Goal: Information Seeking & Learning: Learn about a topic

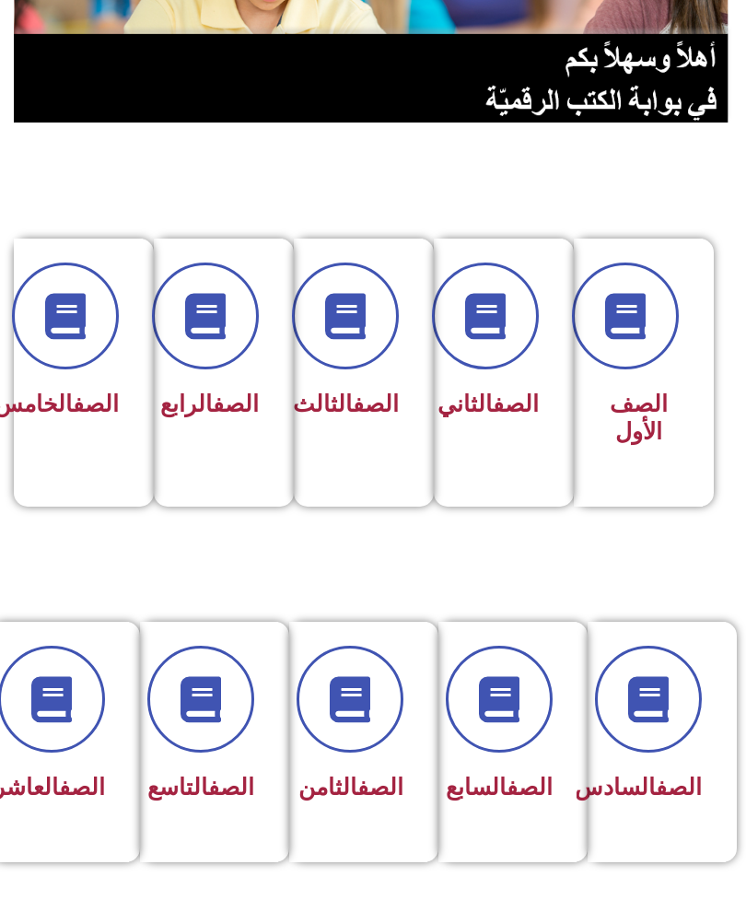
scroll to position [280, 0]
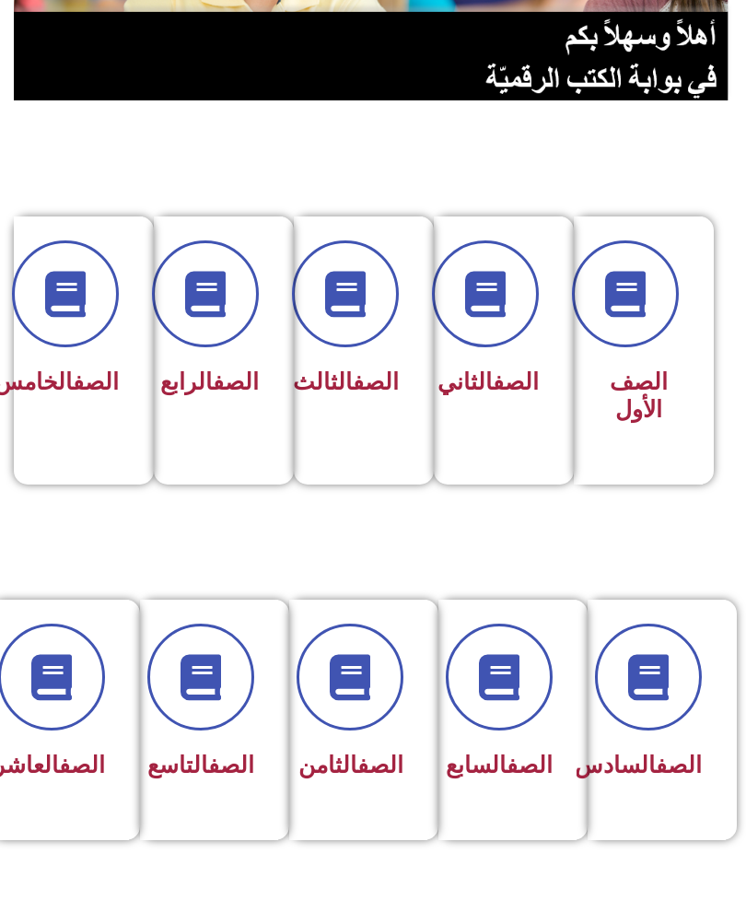
click at [514, 712] on span at bounding box center [499, 677] width 107 height 107
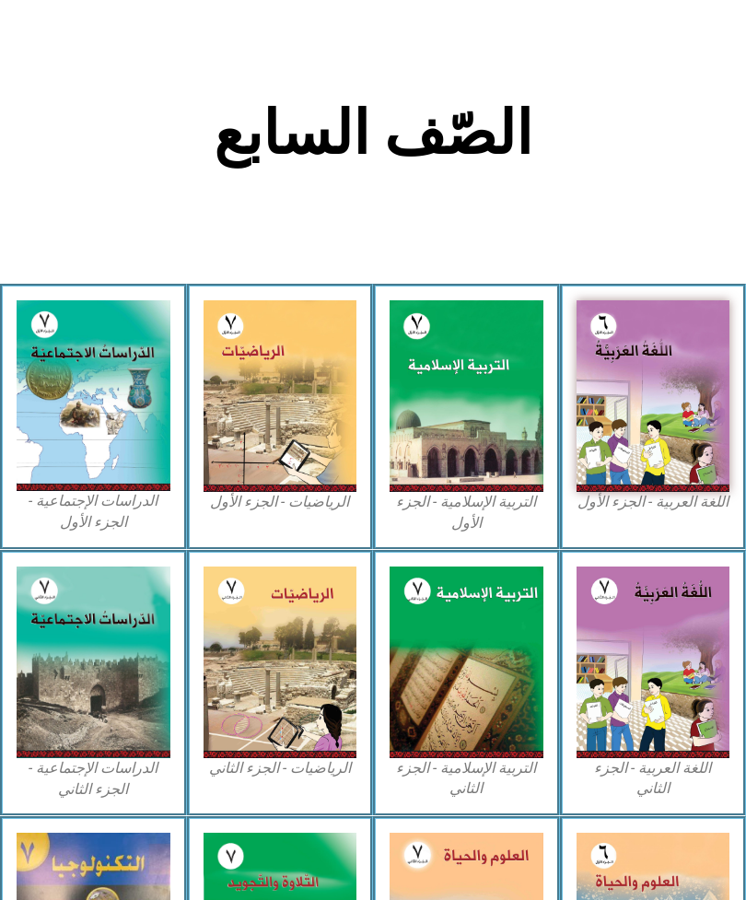
scroll to position [302, 0]
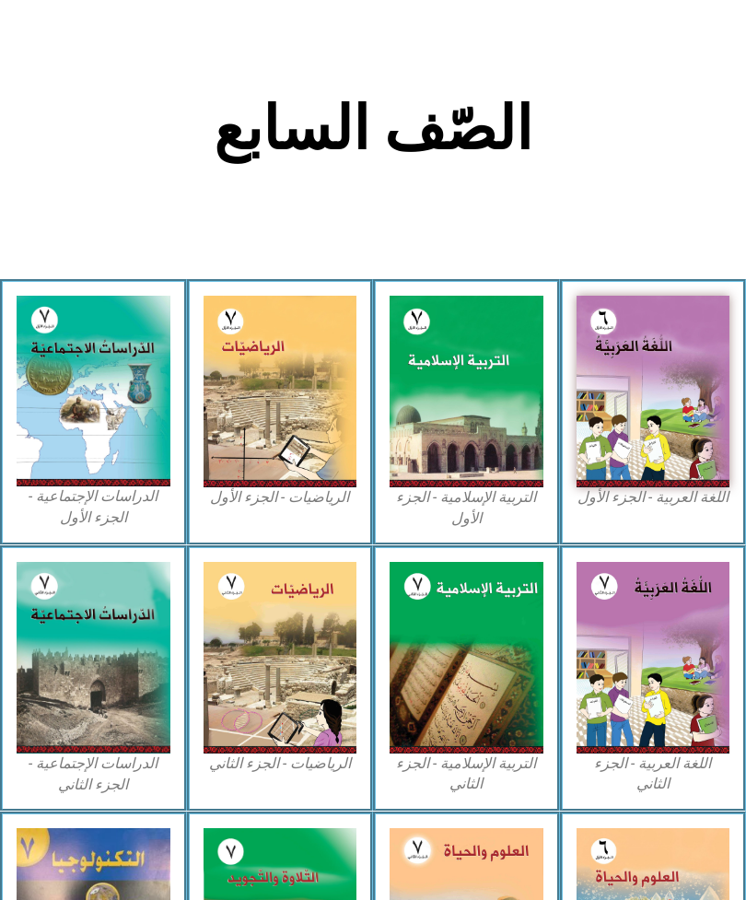
click at [300, 439] on img at bounding box center [281, 392] width 154 height 192
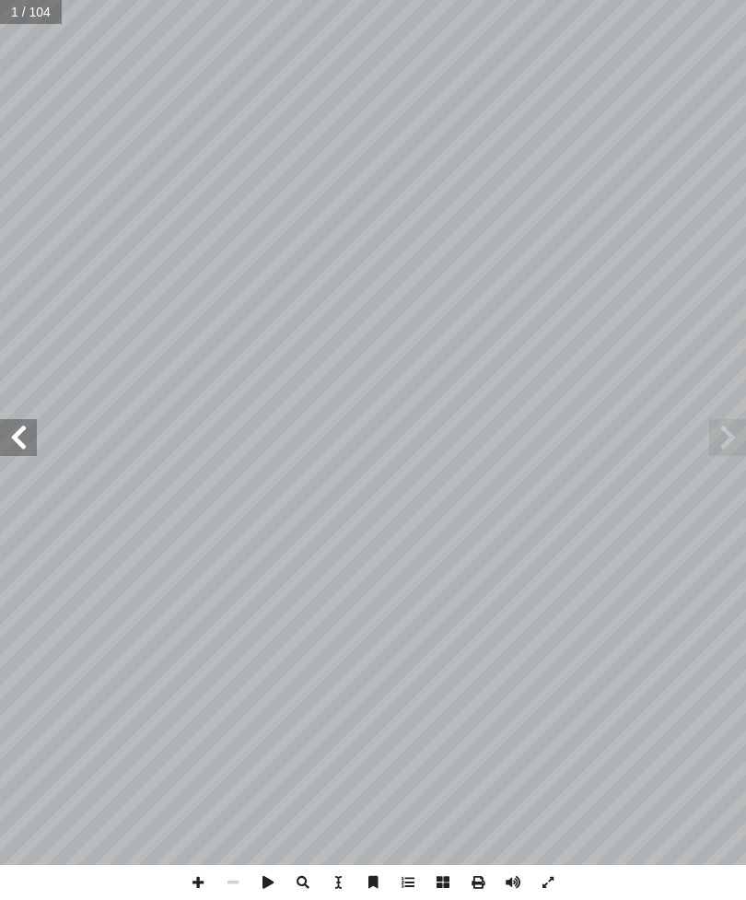
click at [29, 439] on span at bounding box center [18, 437] width 37 height 37
click at [15, 427] on span at bounding box center [18, 437] width 37 height 37
click at [28, 433] on span at bounding box center [18, 437] width 37 height 37
click at [14, 427] on span at bounding box center [18, 437] width 37 height 37
click at [19, 431] on span at bounding box center [18, 437] width 37 height 37
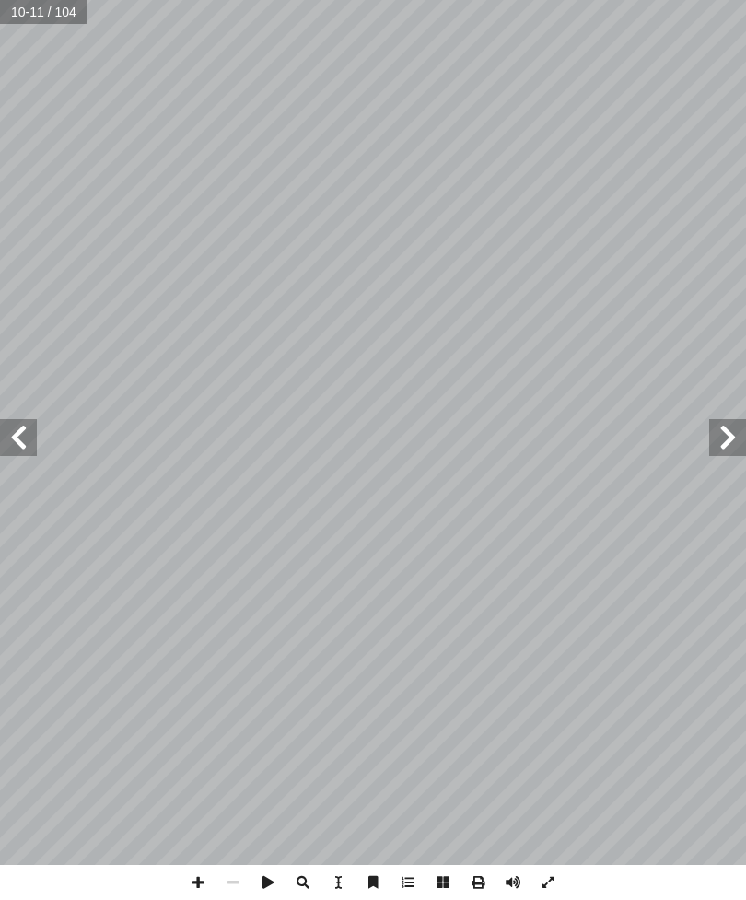
click at [12, 448] on span at bounding box center [18, 437] width 37 height 37
click at [14, 441] on span at bounding box center [18, 437] width 37 height 37
click at [13, 427] on span at bounding box center [18, 437] width 37 height 37
click at [13, 434] on span at bounding box center [18, 437] width 37 height 37
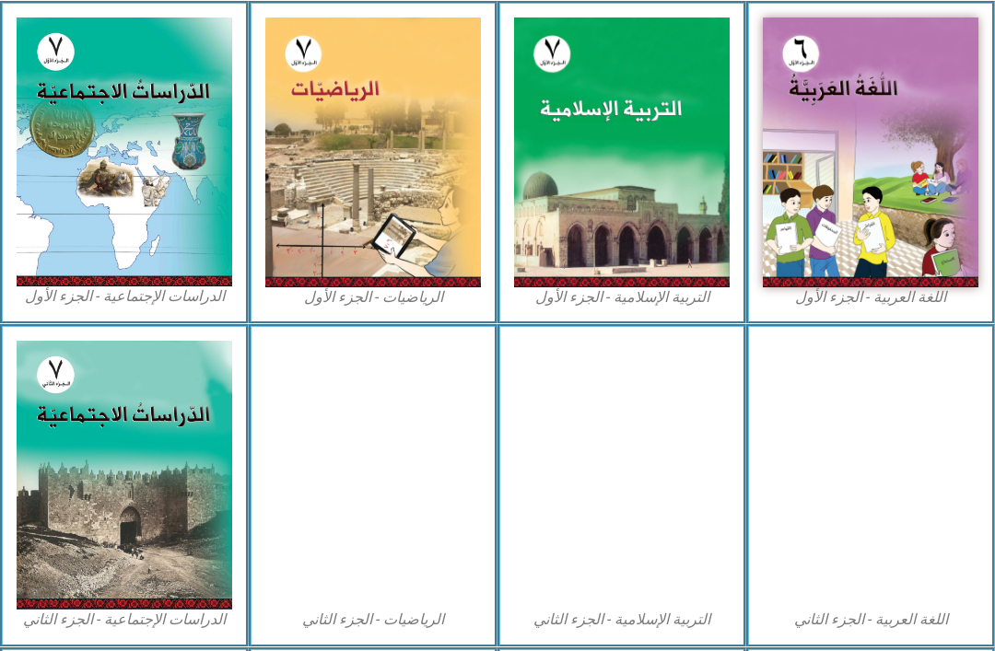
scroll to position [522, 0]
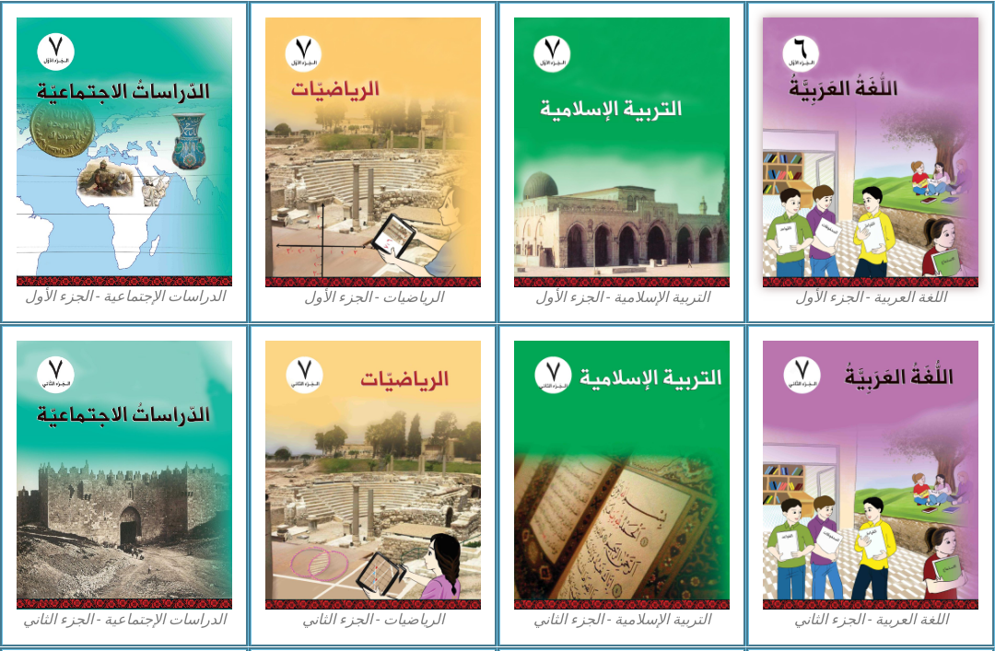
click at [706, 138] on img at bounding box center [622, 152] width 216 height 270
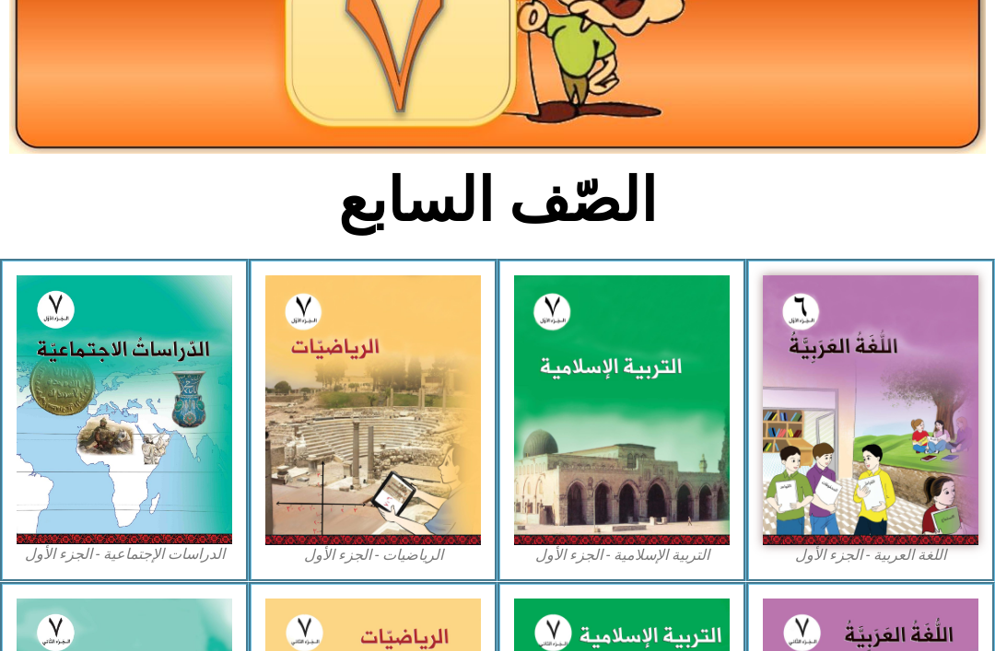
scroll to position [263, 0]
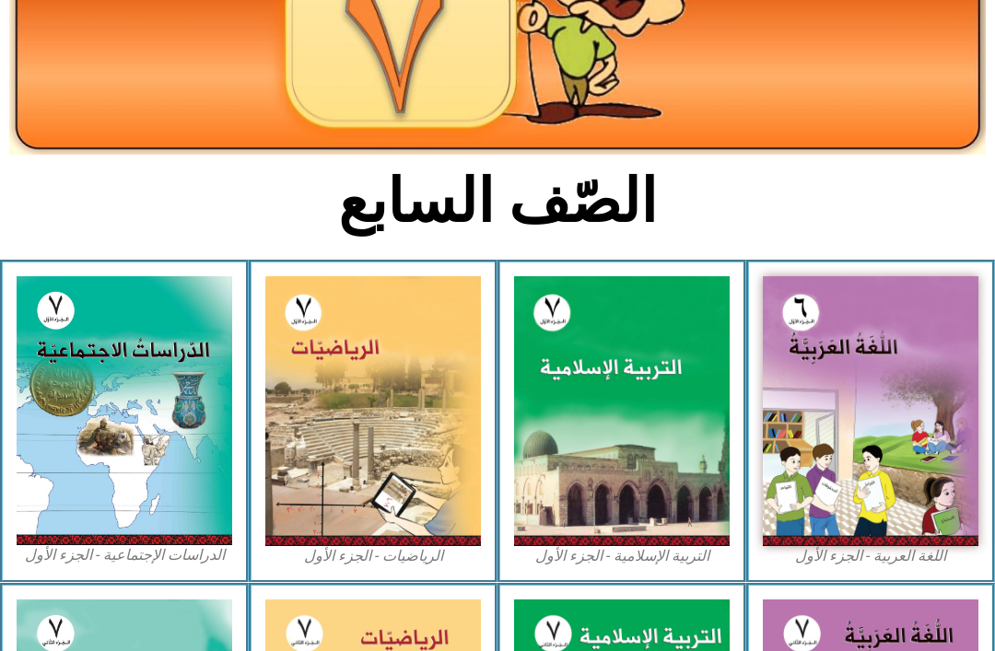
click at [134, 375] on img at bounding box center [125, 410] width 216 height 269
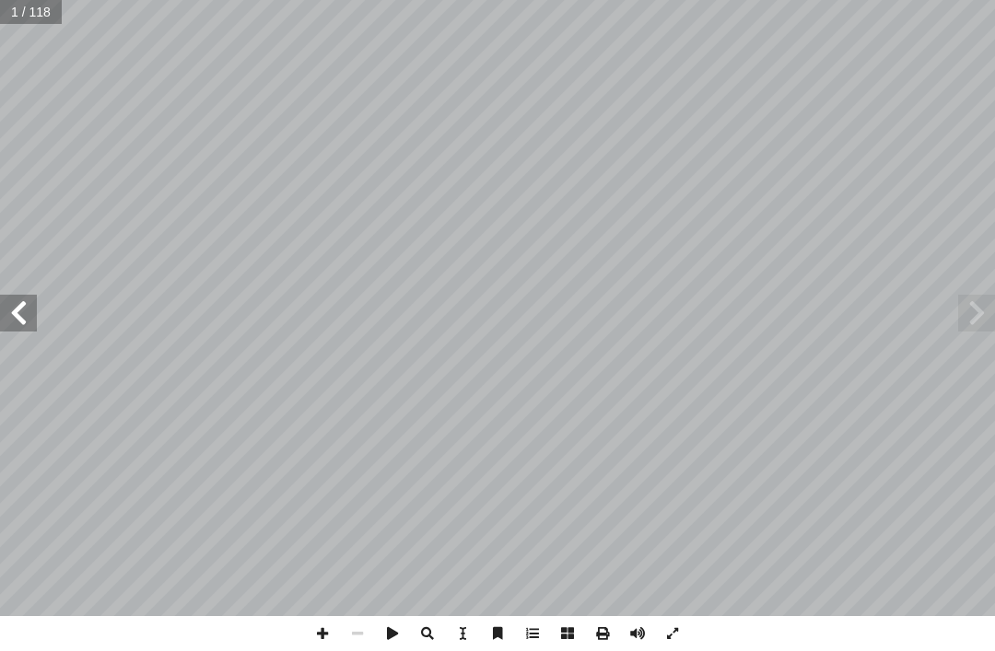
click at [6, 308] on span at bounding box center [18, 313] width 37 height 37
click at [21, 307] on span at bounding box center [18, 313] width 37 height 37
click at [10, 315] on span at bounding box center [18, 313] width 37 height 37
click at [6, 324] on span at bounding box center [18, 313] width 37 height 37
click at [6, 316] on span at bounding box center [18, 313] width 37 height 37
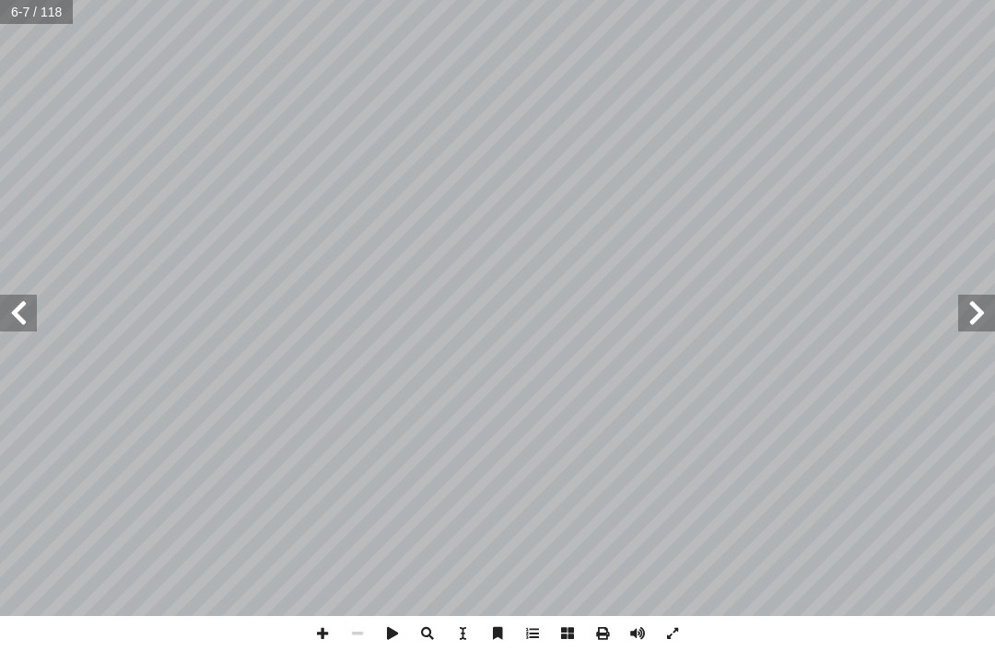
click at [0, 311] on span at bounding box center [18, 313] width 37 height 37
click at [12, 311] on span at bounding box center [18, 313] width 37 height 37
click at [15, 317] on span at bounding box center [18, 313] width 37 height 37
click at [24, 317] on span at bounding box center [18, 313] width 37 height 37
click at [0, 305] on span at bounding box center [18, 313] width 37 height 37
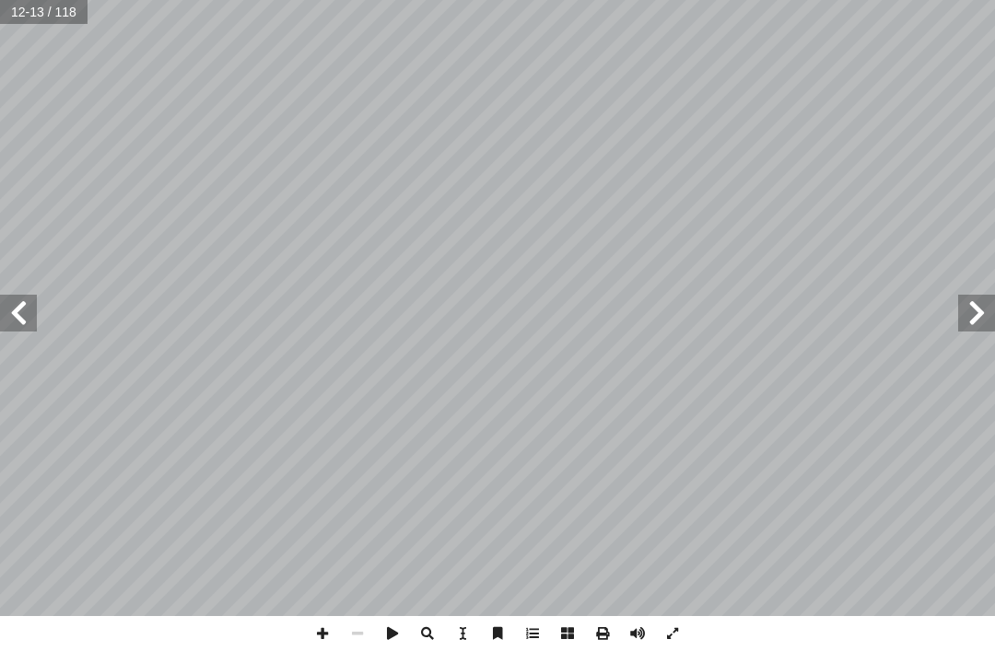
click at [33, 321] on span at bounding box center [18, 313] width 37 height 37
click at [23, 331] on span at bounding box center [18, 313] width 37 height 37
click at [12, 315] on span at bounding box center [18, 313] width 37 height 37
click at [20, 303] on span at bounding box center [18, 313] width 37 height 37
click at [26, 309] on span at bounding box center [18, 313] width 37 height 37
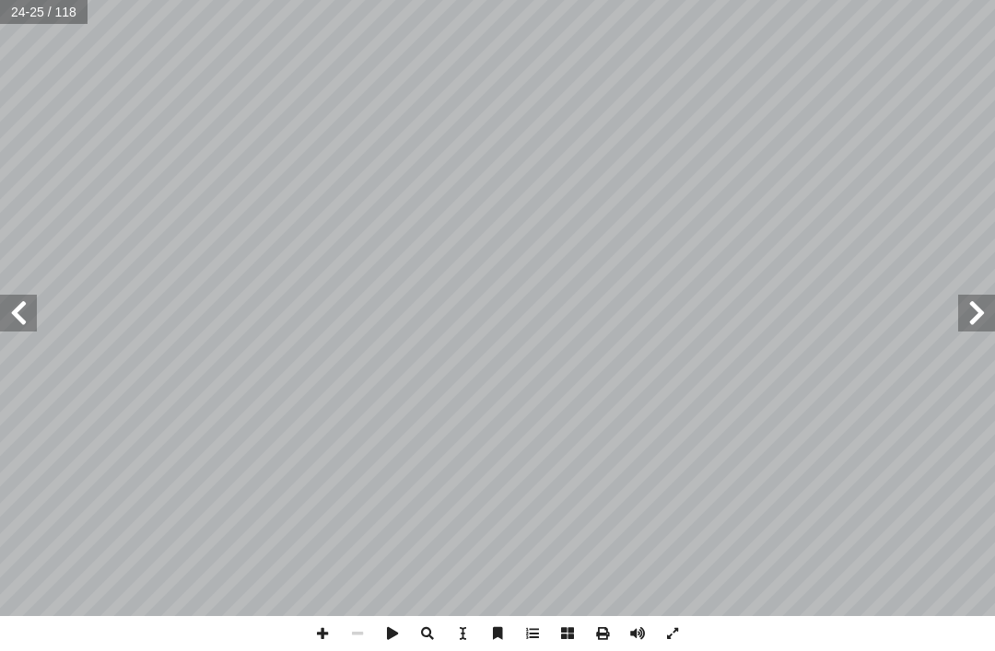
click at [35, 297] on span at bounding box center [18, 313] width 37 height 37
click at [13, 325] on span at bounding box center [18, 313] width 37 height 37
click at [19, 312] on span at bounding box center [18, 313] width 37 height 37
click at [968, 321] on span at bounding box center [976, 313] width 37 height 37
click at [963, 326] on span at bounding box center [976, 313] width 37 height 37
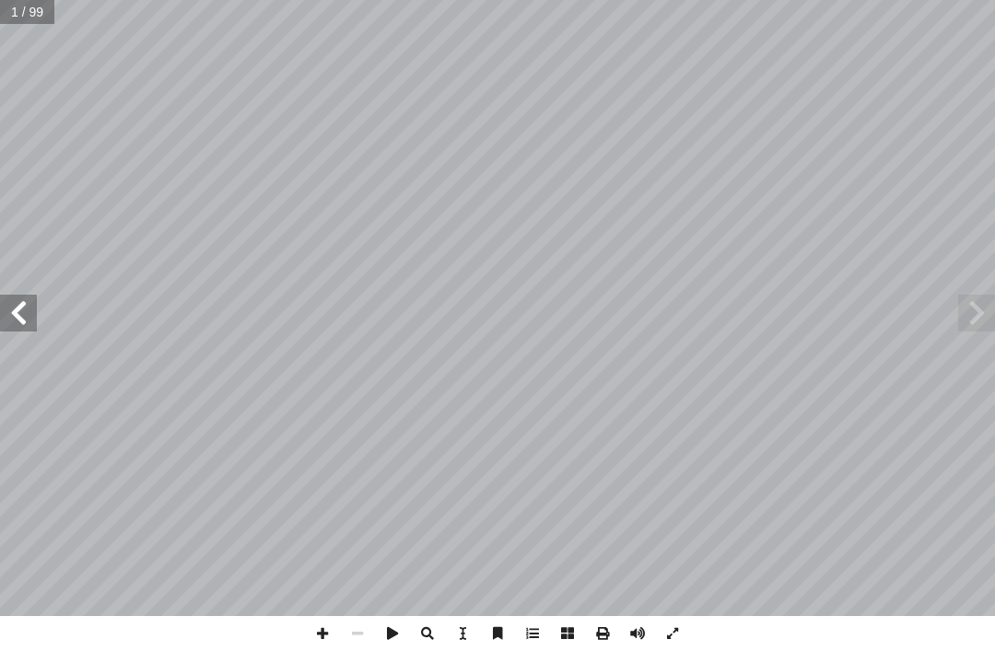
click at [0, 313] on span at bounding box center [18, 313] width 37 height 37
click at [12, 310] on span at bounding box center [18, 313] width 37 height 37
click at [12, 304] on span at bounding box center [18, 313] width 37 height 37
click at [5, 309] on span at bounding box center [18, 313] width 37 height 37
click at [9, 314] on span at bounding box center [18, 313] width 37 height 37
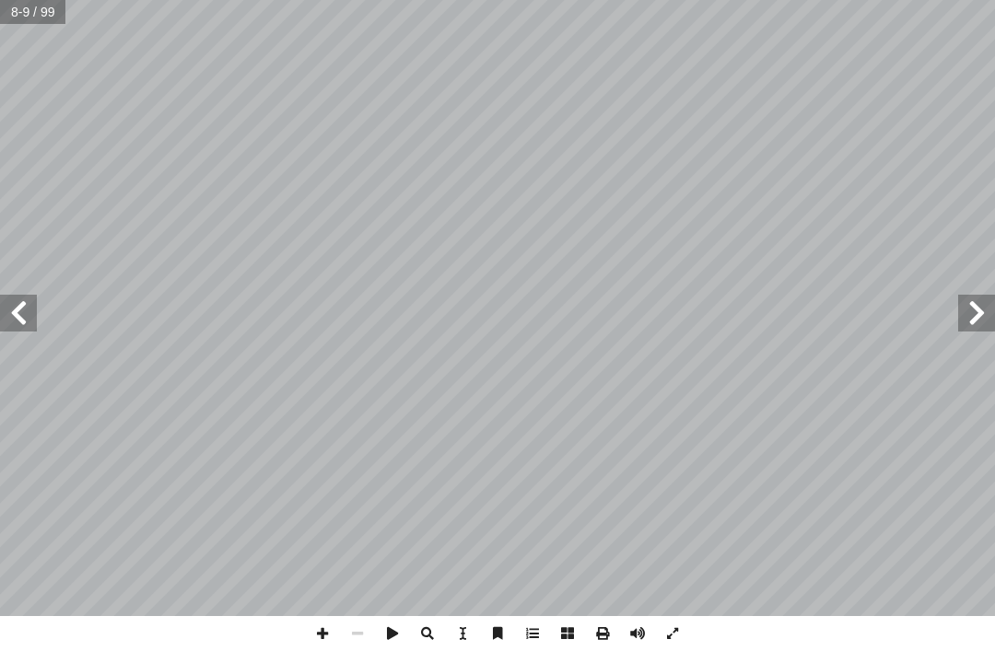
click at [16, 313] on span at bounding box center [18, 313] width 37 height 37
click at [25, 311] on span at bounding box center [18, 313] width 37 height 37
click at [17, 296] on span at bounding box center [18, 313] width 37 height 37
click at [11, 299] on span at bounding box center [18, 313] width 37 height 37
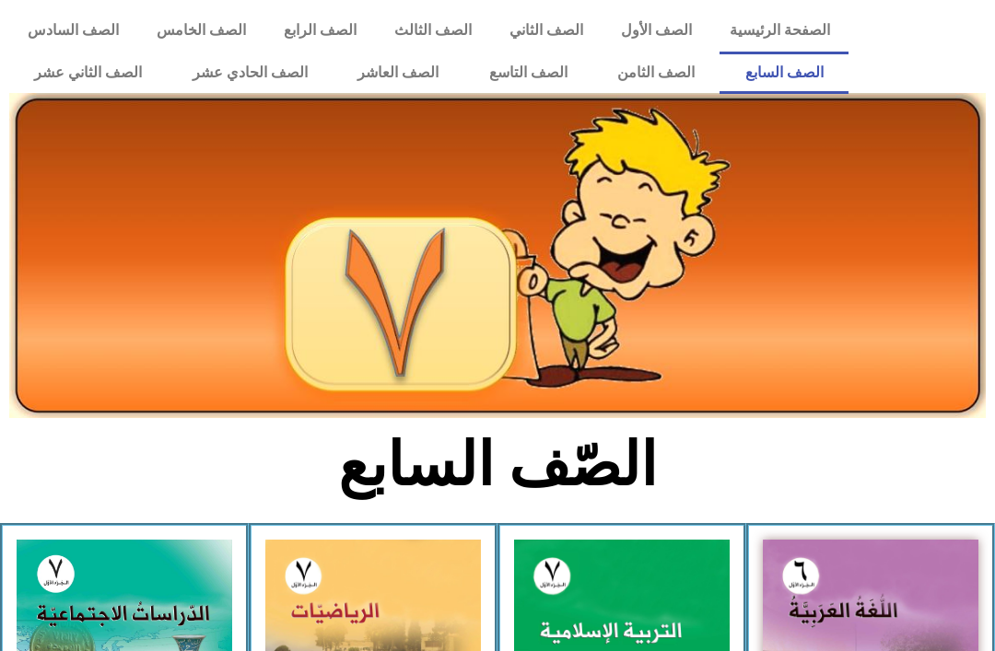
scroll to position [441, 0]
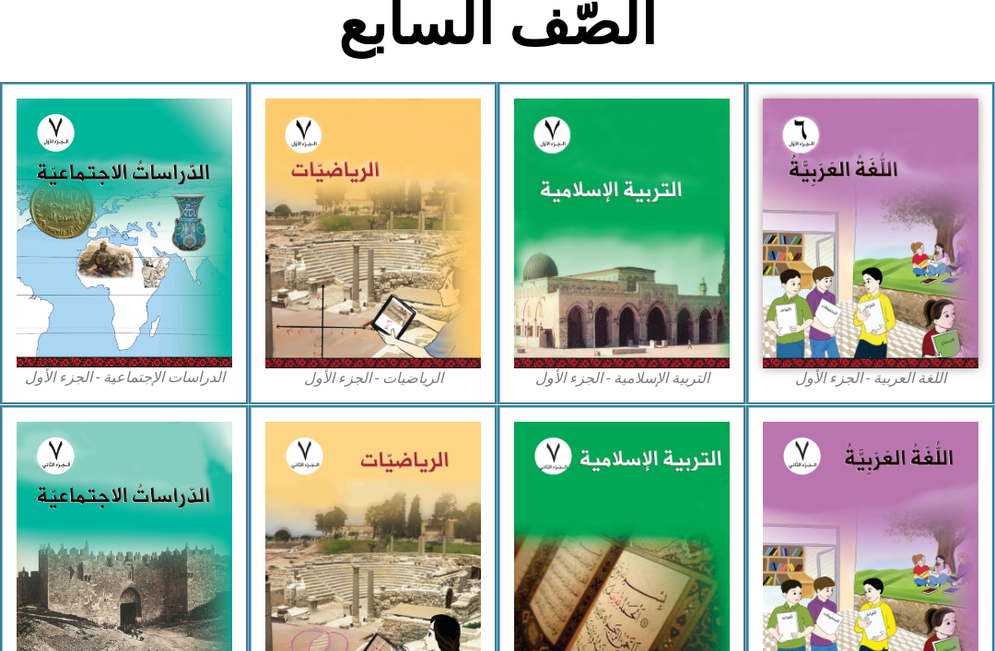
click at [914, 218] on img at bounding box center [871, 234] width 216 height 270
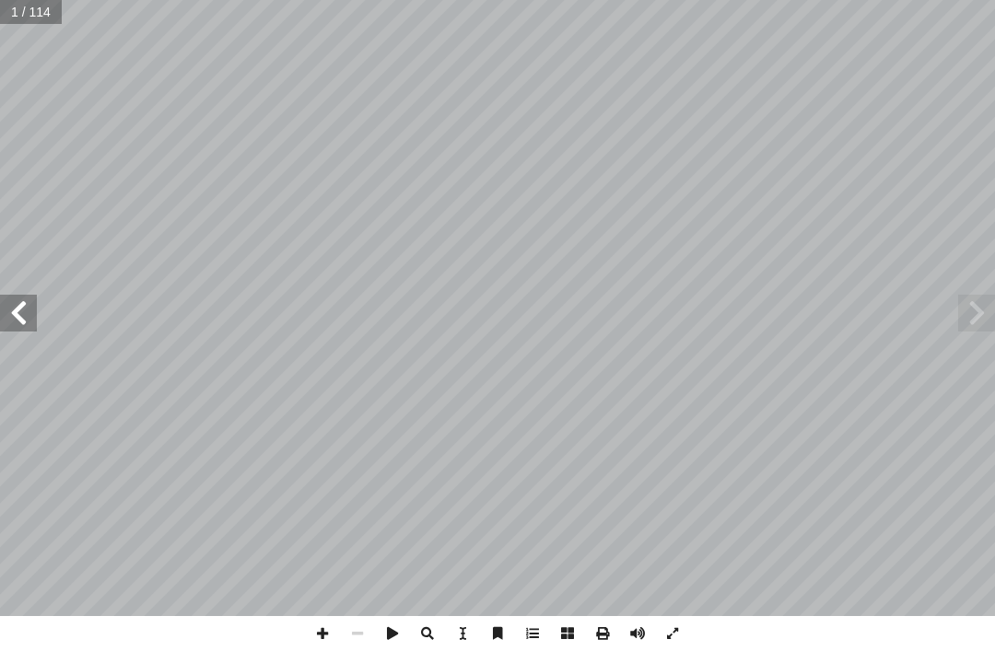
click at [17, 312] on span at bounding box center [18, 313] width 37 height 37
click at [17, 314] on span at bounding box center [18, 313] width 37 height 37
click at [12, 310] on span at bounding box center [18, 313] width 37 height 37
click at [35, 312] on span at bounding box center [18, 313] width 37 height 37
click at [12, 304] on span at bounding box center [18, 313] width 37 height 37
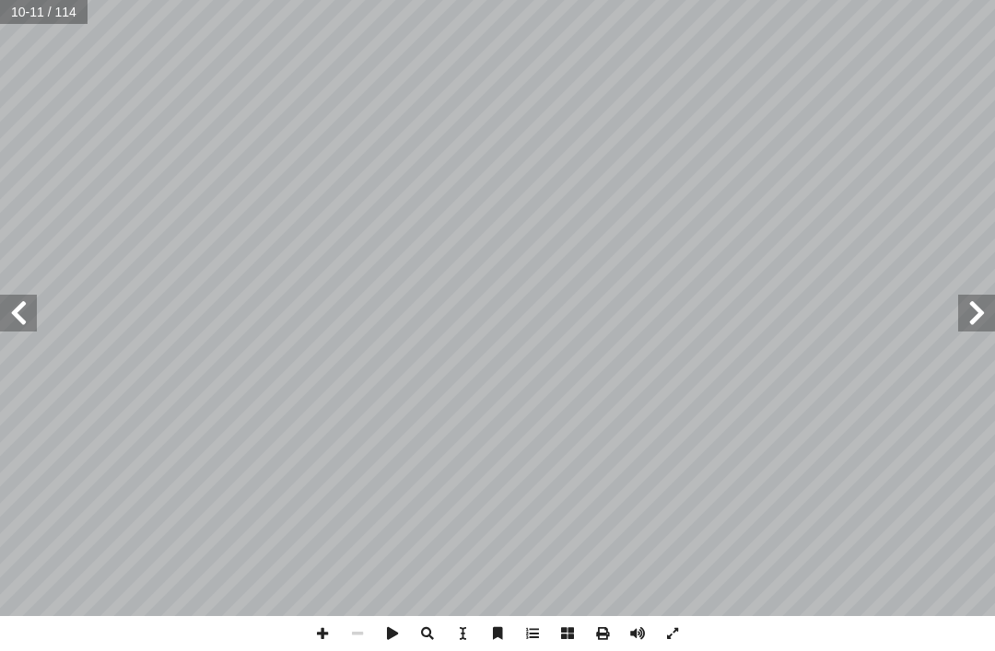
click at [992, 326] on span at bounding box center [976, 313] width 37 height 37
click at [30, 310] on span at bounding box center [18, 313] width 37 height 37
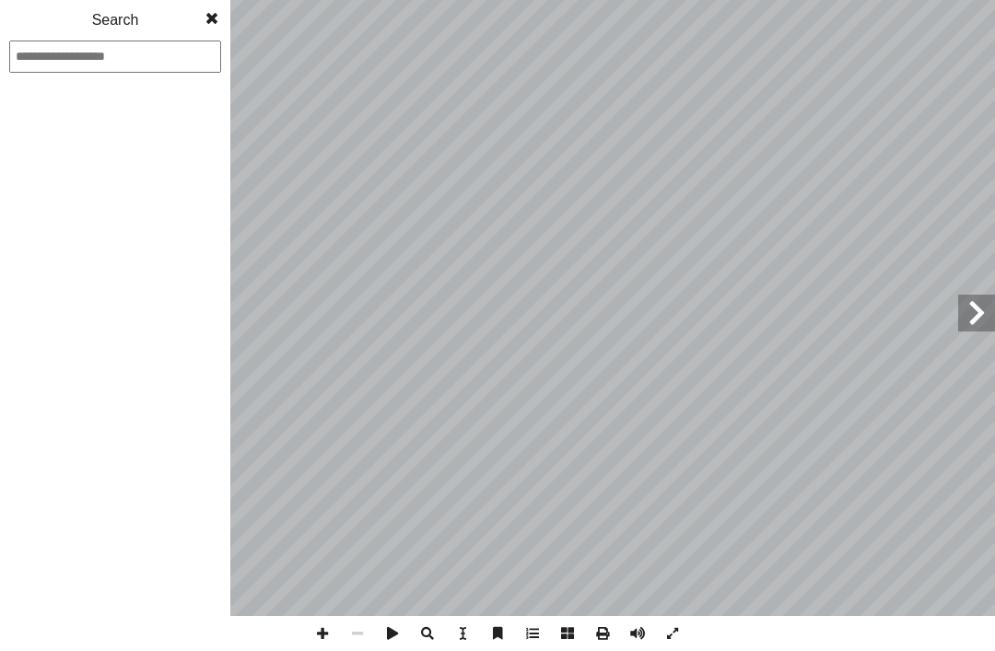
click at [194, 22] on span at bounding box center [211, 18] width 37 height 37
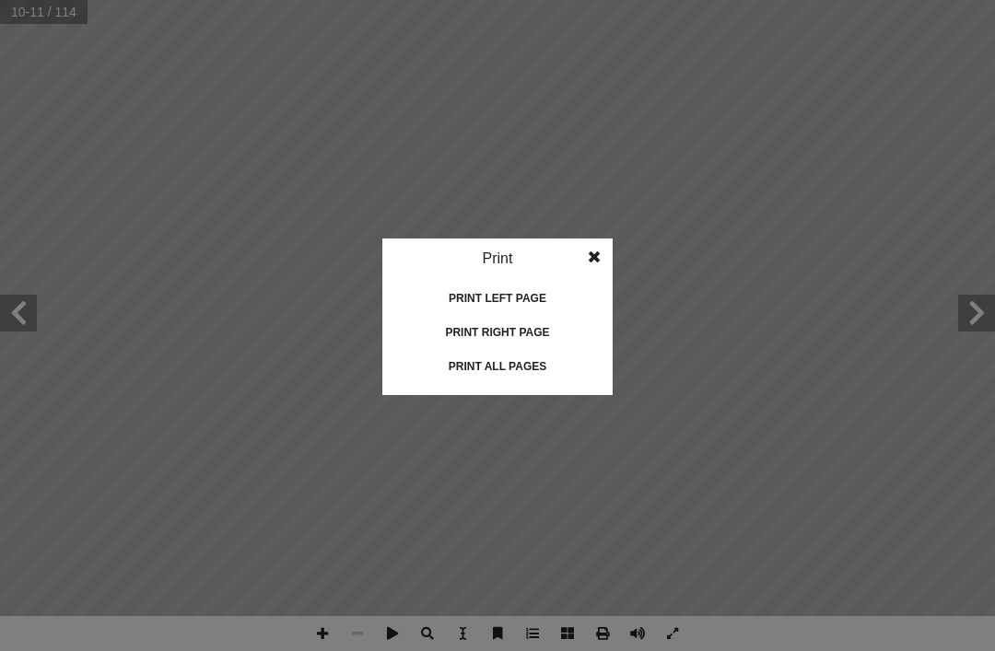
click at [668, 291] on idv "Print Print current page Print left page Print right page Print all pages" at bounding box center [497, 325] width 995 height 651
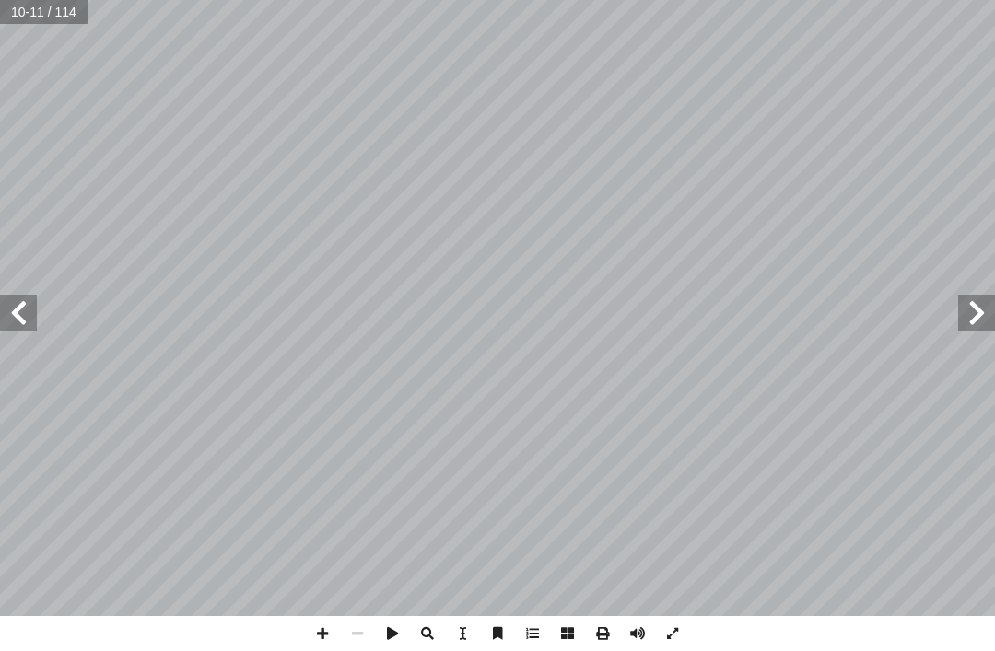
click at [974, 325] on span at bounding box center [976, 313] width 37 height 37
click at [26, 312] on span at bounding box center [18, 313] width 37 height 37
click at [983, 299] on span at bounding box center [976, 313] width 37 height 37
click at [35, 301] on span at bounding box center [18, 313] width 37 height 37
click at [977, 306] on span at bounding box center [976, 313] width 37 height 37
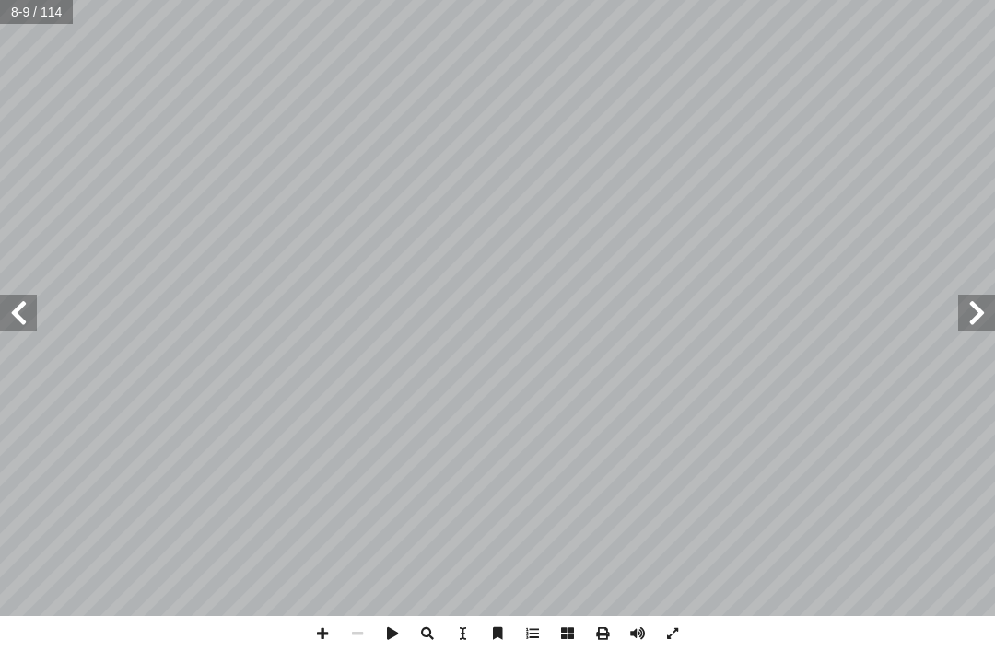
click at [10, 311] on span at bounding box center [18, 313] width 37 height 37
click at [968, 313] on span at bounding box center [976, 313] width 37 height 37
click at [34, 297] on span at bounding box center [18, 313] width 37 height 37
click at [992, 304] on span at bounding box center [976, 313] width 37 height 37
click at [981, 310] on span at bounding box center [976, 313] width 37 height 37
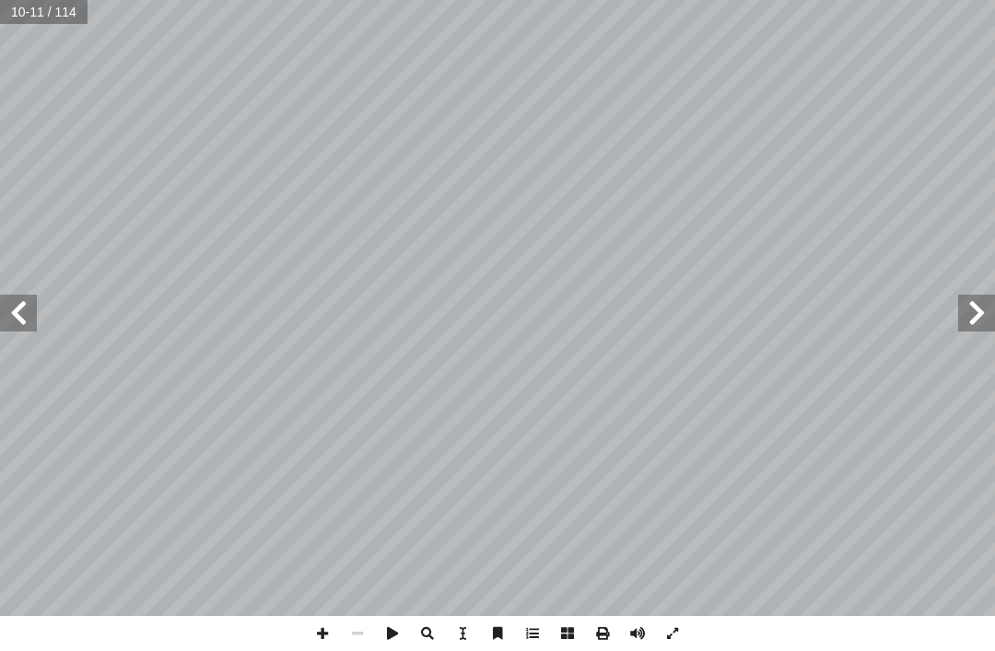
click at [1, 327] on span at bounding box center [18, 313] width 37 height 37
click at [26, 319] on span at bounding box center [18, 313] width 37 height 37
click at [16, 311] on span at bounding box center [18, 313] width 37 height 37
